Goal: Information Seeking & Learning: Learn about a topic

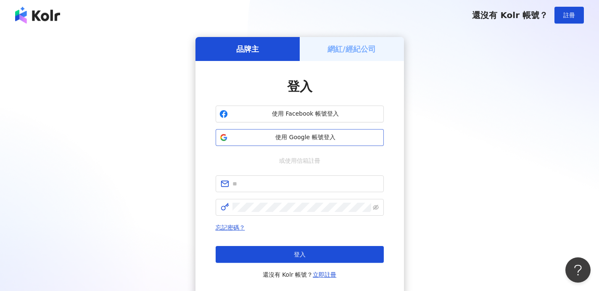
click at [279, 136] on span "使用 Google 帳號登入" at bounding box center [305, 137] width 149 height 8
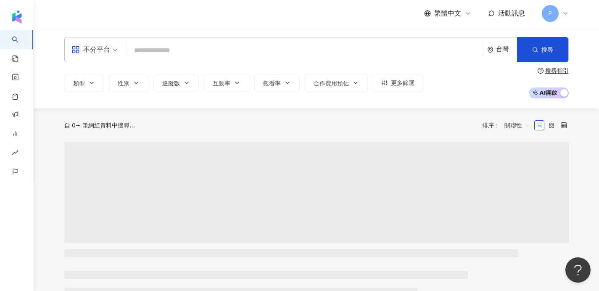
click at [229, 55] on input "search" at bounding box center [304, 50] width 351 height 16
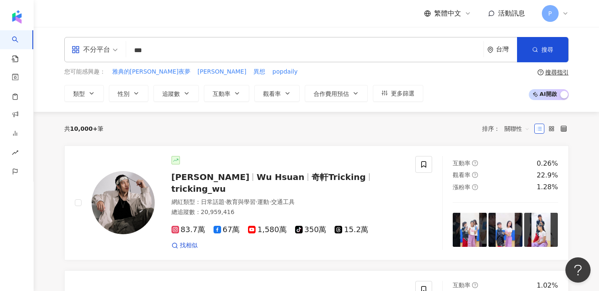
type input "**"
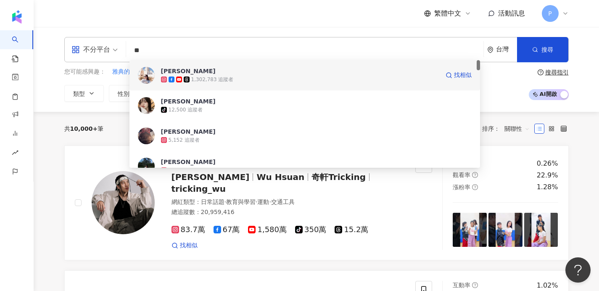
click at [201, 75] on span "[PERSON_NAME]" at bounding box center [300, 71] width 278 height 8
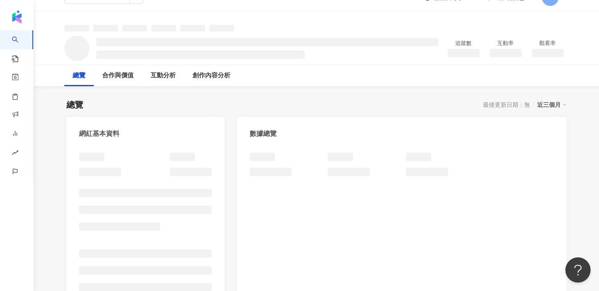
scroll to position [46, 0]
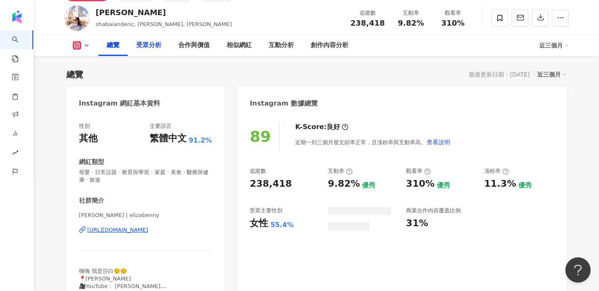
scroll to position [37, 0]
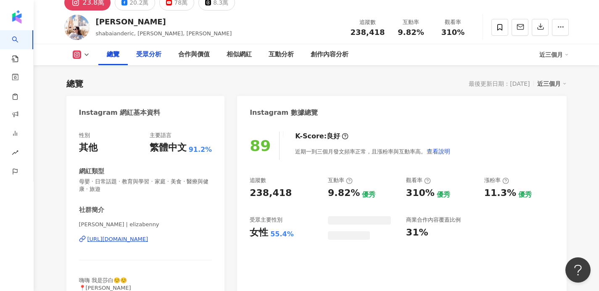
click at [149, 53] on div "受眾分析" at bounding box center [148, 55] width 25 height 10
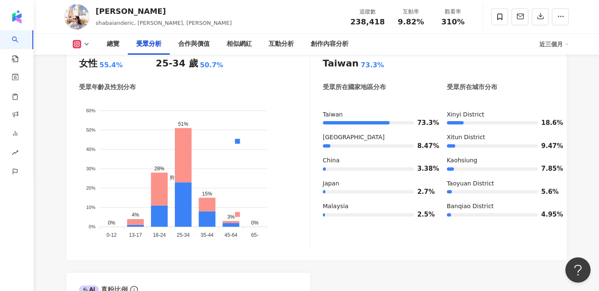
scroll to position [801, 0]
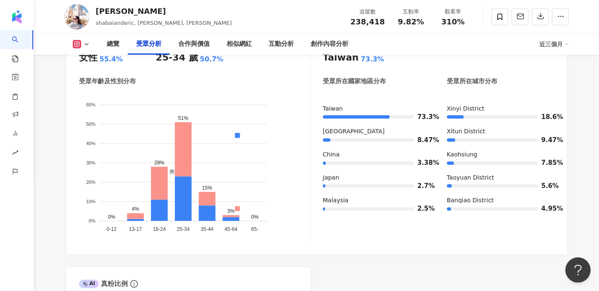
click at [350, 129] on div "[GEOGRAPHIC_DATA]" at bounding box center [376, 131] width 107 height 8
copy div "[GEOGRAPHIC_DATA]"
click at [387, 255] on div "AI Instagram 受眾樣貌分析 受眾主要性別 女性 55.4% 受眾主要年齡 25-34 歲 50.7% 受眾年齡及性別分布 男性 女性 60% 60…" at bounding box center [316, 203] width 500 height 394
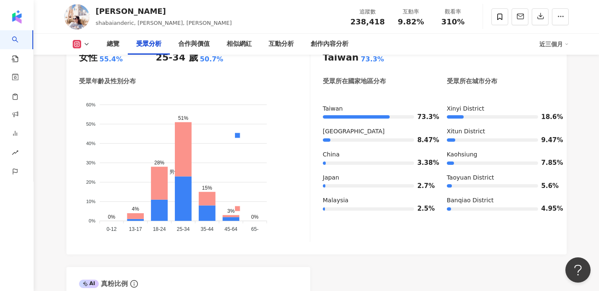
click at [389, 248] on div "受眾主要性別 女性 55.4% 受眾主要年齡 25-34 歲 50.7% 受眾年齡及性別分布 男性 女性 60% 60% 50% 50% 40% 40% 30…" at bounding box center [316, 143] width 500 height 221
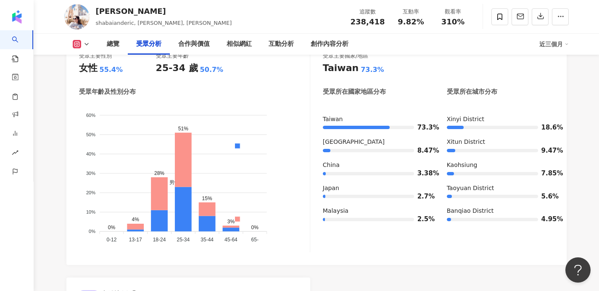
scroll to position [789, 0]
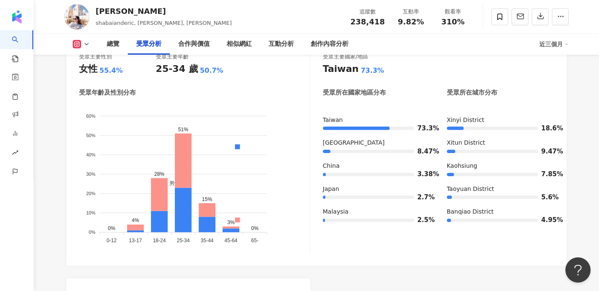
click at [354, 259] on div "受眾主要性別 女性 55.4% 受眾主要年齡 25-34 歲 50.7% 受眾年齡及性別分布 男性 女性 60% 60% 50% 50% 40% 40% 30…" at bounding box center [316, 155] width 500 height 221
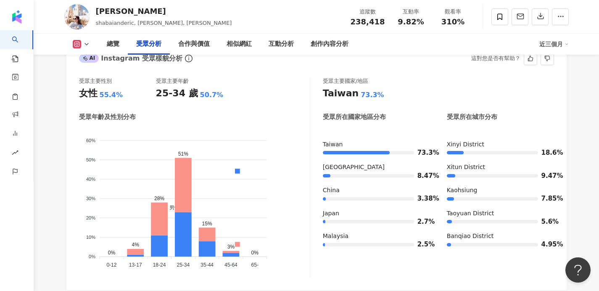
click at [398, 266] on div "受眾主要國家/地區 [GEOGRAPHIC_DATA] 73.3% 受眾所在國家地區分布 受眾所在城市分布 [GEOGRAPHIC_DATA] 73.3% […" at bounding box center [438, 177] width 231 height 200
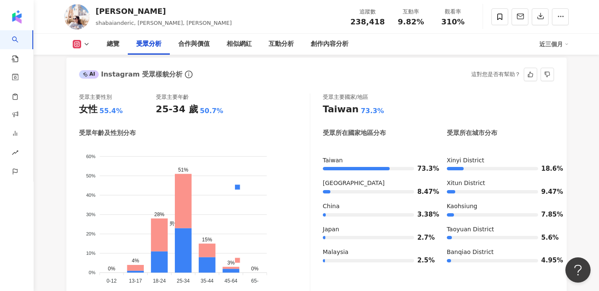
scroll to position [746, 0]
